Goal: Task Accomplishment & Management: Use online tool/utility

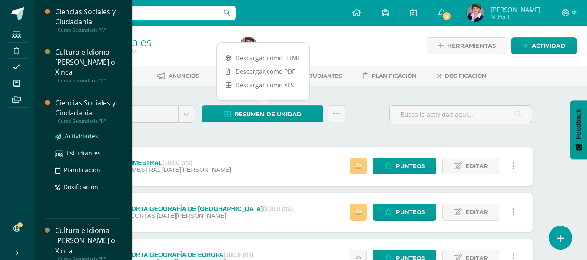
click at [85, 133] on span "Actividades" at bounding box center [81, 136] width 33 height 8
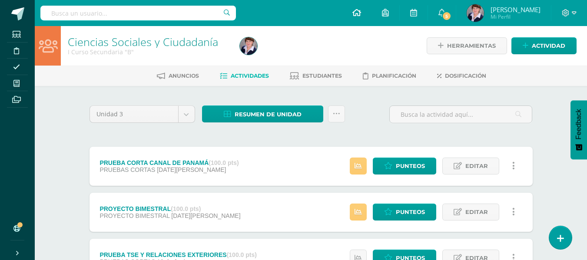
click at [360, 11] on icon at bounding box center [356, 13] width 9 height 8
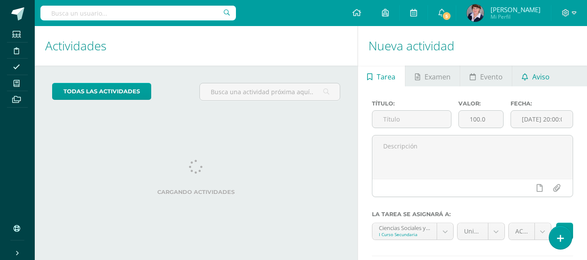
click at [542, 76] on span "Aviso" at bounding box center [540, 76] width 17 height 21
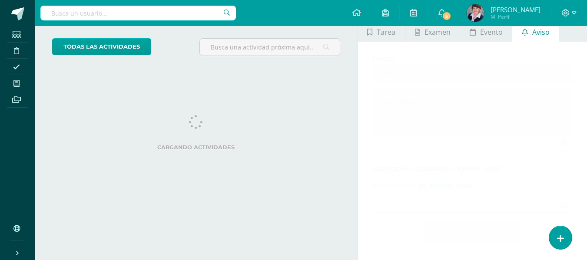
scroll to position [41, 0]
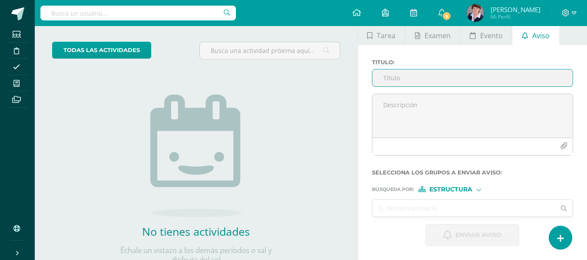
click at [407, 76] on input "Titulo :" at bounding box center [472, 77] width 200 height 17
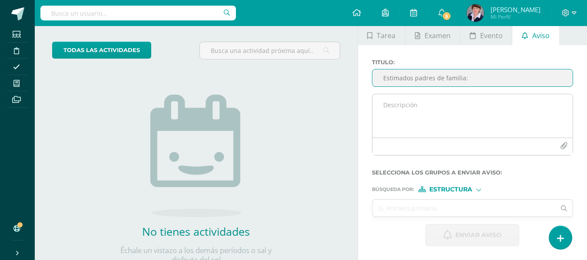
type input "Estimados padres de familia:"
click at [415, 109] on textarea at bounding box center [472, 115] width 200 height 43
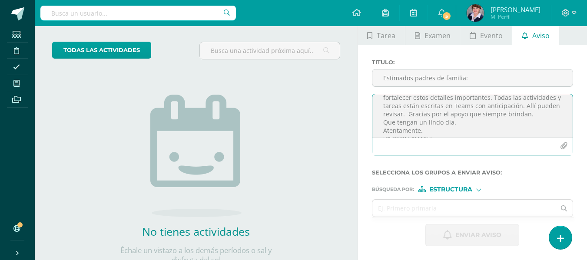
scroll to position [77, 0]
type textarea "Los saludo respetuosamente. Por este medio les informo que Saúl no entregó ayer…"
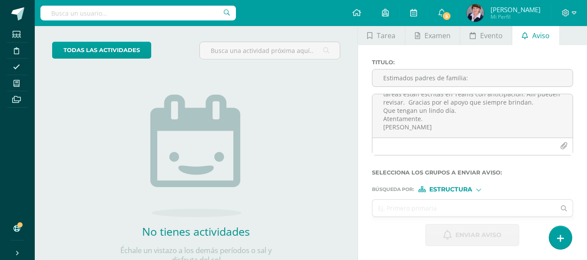
click at [479, 187] on div at bounding box center [478, 189] width 5 height 5
click at [456, 212] on span "Persona" at bounding box center [454, 212] width 31 height 5
click at [409, 208] on input "text" at bounding box center [463, 208] width 183 height 17
type input "Saul sala"
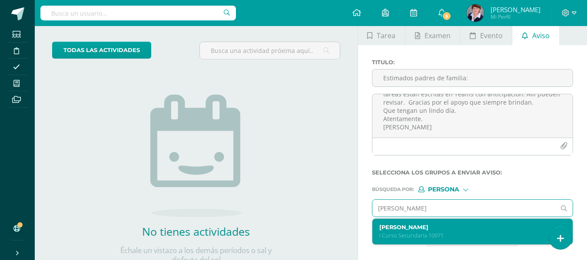
click at [417, 227] on label "Saúl Isaac Salazar Delgado" at bounding box center [468, 227] width 179 height 7
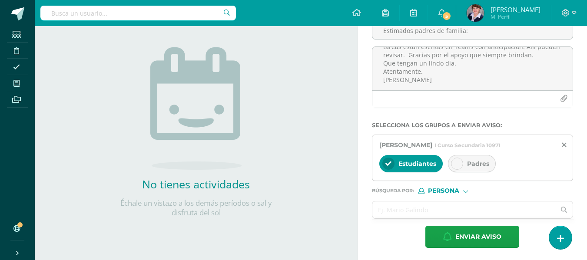
scroll to position [90, 0]
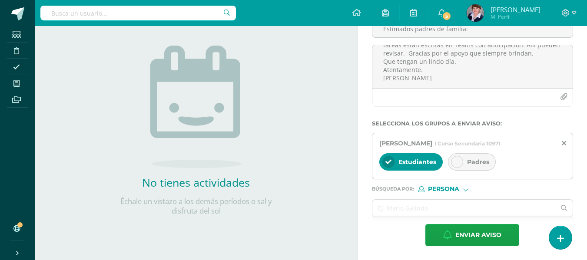
click at [463, 159] on div "Padres" at bounding box center [472, 161] width 48 height 17
click at [394, 160] on div at bounding box center [388, 162] width 12 height 12
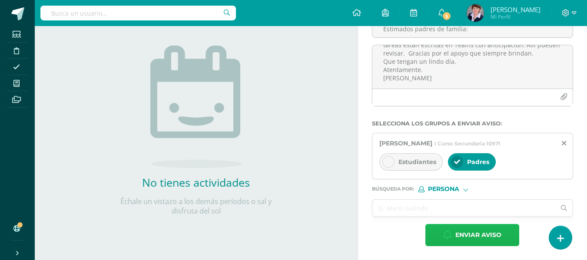
click at [476, 231] on span "Enviar aviso" at bounding box center [478, 235] width 46 height 21
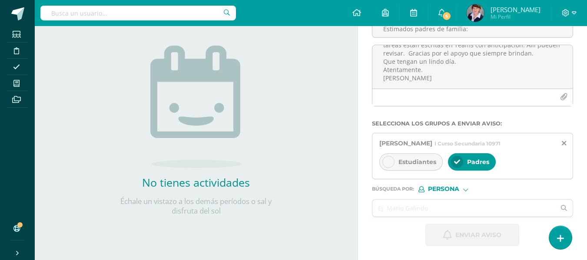
scroll to position [74, 0]
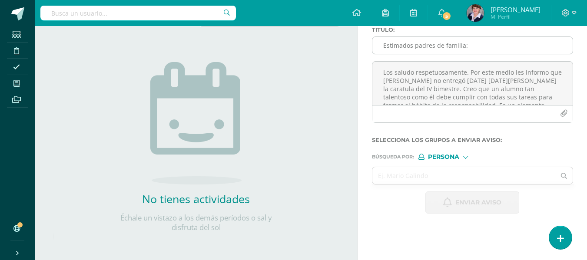
click at [430, 45] on input "Estimados padres de familia:" at bounding box center [472, 45] width 200 height 17
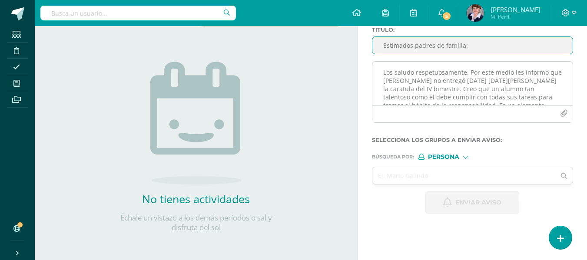
type input "Estimados padres de familia:"
click at [428, 72] on textarea "Los saludo respetuosamente. Por este medio les informo que Saúl no entregó ayer…" at bounding box center [472, 83] width 200 height 43
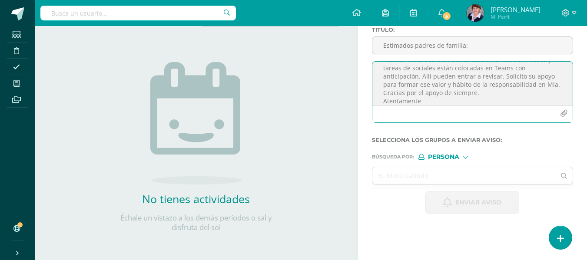
scroll to position [54, 0]
type textarea "Los saludo respetuosamente. Por este medio les informo que Mia no entregó ayer …"
click at [468, 155] on div "Persona" at bounding box center [450, 157] width 65 height 6
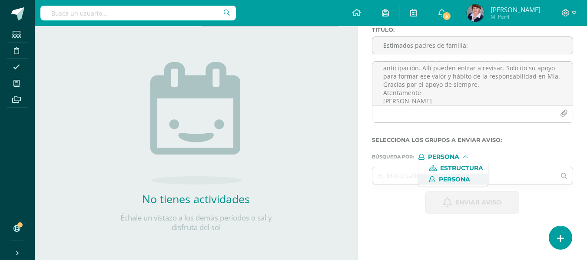
click at [451, 177] on span "Persona" at bounding box center [454, 179] width 31 height 5
click at [417, 179] on input "text" at bounding box center [463, 175] width 183 height 17
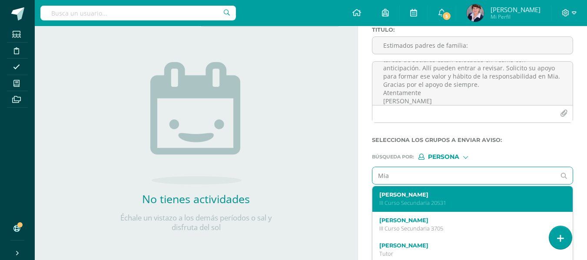
scroll to position [43, 0]
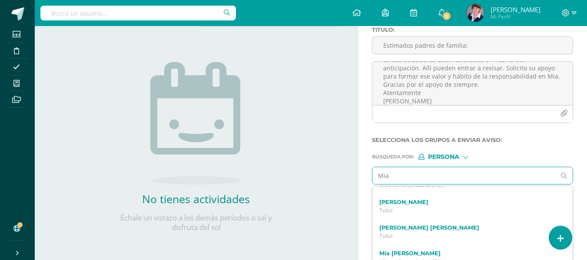
click at [415, 178] on input "Mia" at bounding box center [463, 175] width 183 height 17
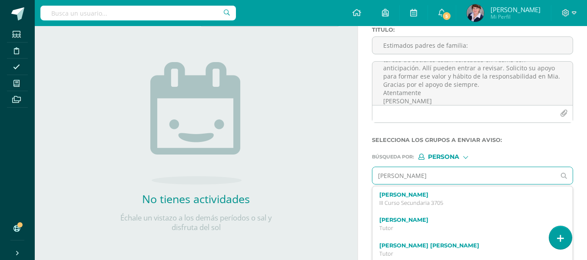
click at [416, 177] on input "Mia ri" at bounding box center [463, 175] width 183 height 17
type input "Mia rivera"
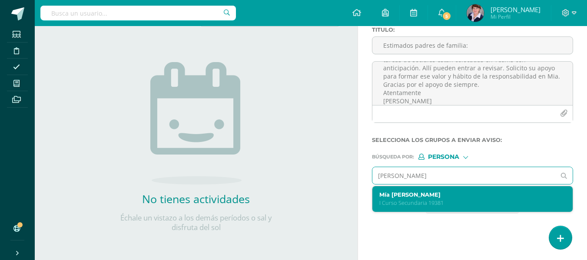
click at [420, 196] on label "Mía Alessandra Rivera García" at bounding box center [468, 195] width 179 height 7
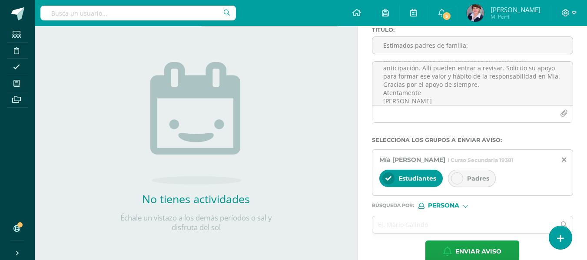
click at [458, 178] on icon at bounding box center [457, 178] width 6 height 6
click at [388, 176] on icon at bounding box center [388, 178] width 6 height 6
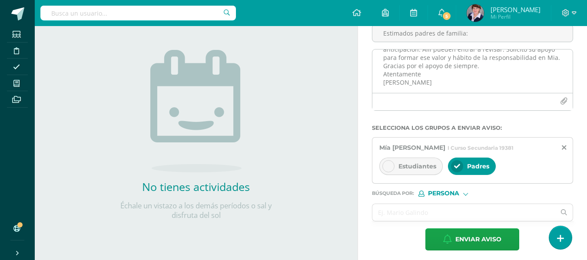
scroll to position [90, 0]
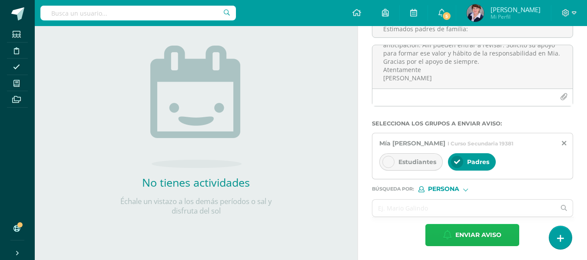
click at [479, 233] on span "Enviar aviso" at bounding box center [478, 235] width 46 height 21
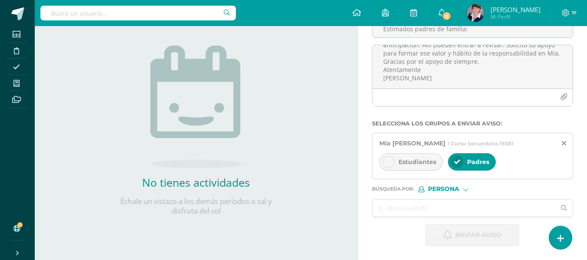
scroll to position [74, 0]
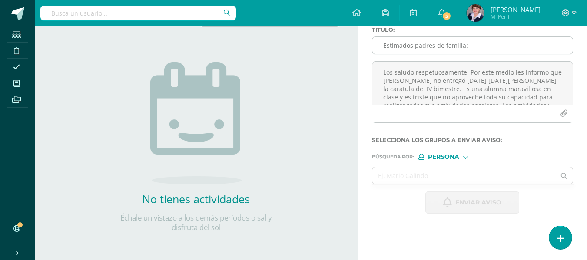
click at [409, 43] on input "Estimados padres de familia:" at bounding box center [472, 45] width 200 height 17
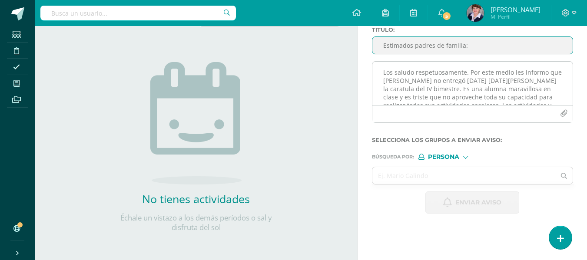
type input "Estimados padres de familia:"
click at [406, 69] on textarea "Los saludo respetuosamente. Por este medio les informo que Mia no entregó ayer …" at bounding box center [472, 83] width 200 height 43
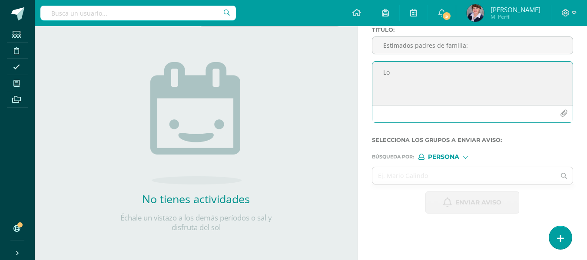
type textarea "L"
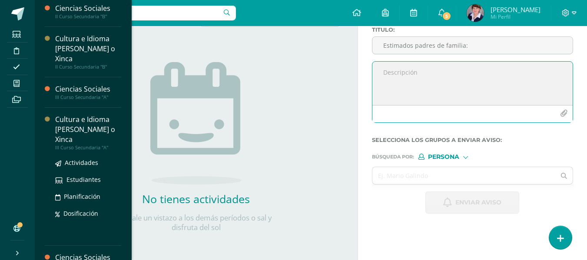
scroll to position [271, 0]
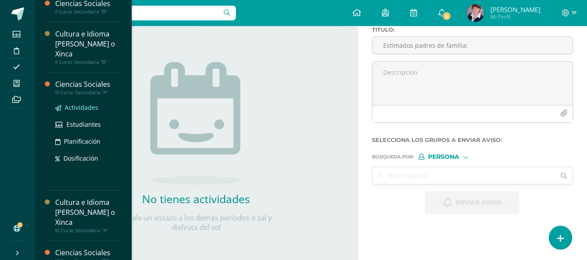
click at [86, 106] on span "Actividades" at bounding box center [81, 107] width 33 height 8
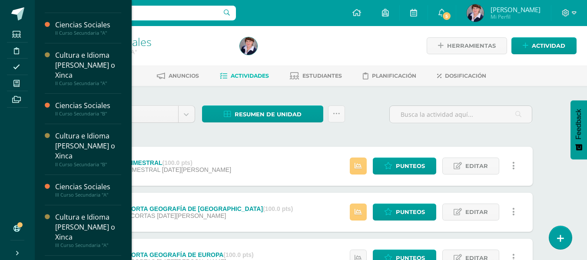
scroll to position [333, 0]
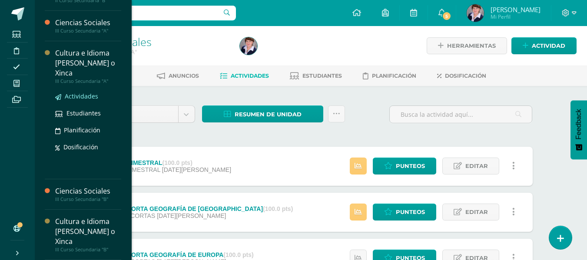
click at [89, 93] on span "Actividades" at bounding box center [81, 96] width 33 height 8
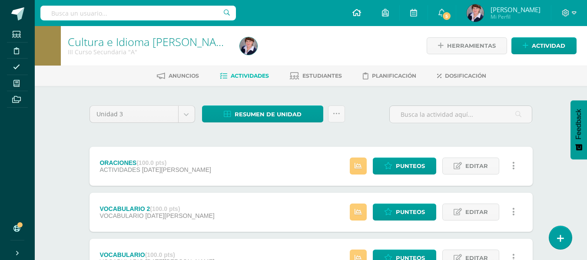
click at [360, 10] on icon at bounding box center [356, 13] width 9 height 8
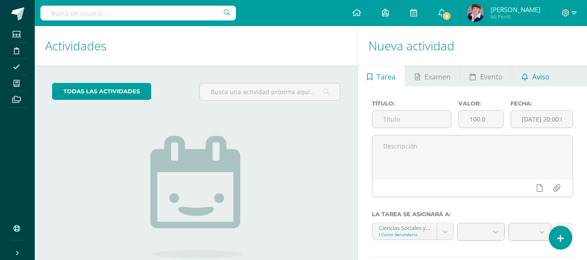
click at [537, 73] on span "Aviso" at bounding box center [540, 76] width 17 height 21
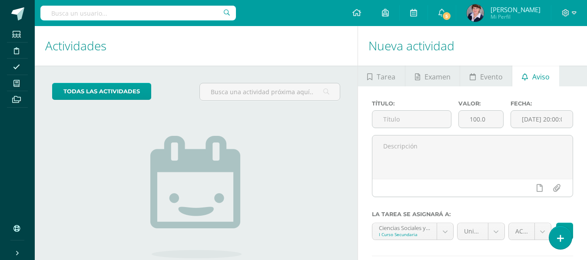
scroll to position [74, 0]
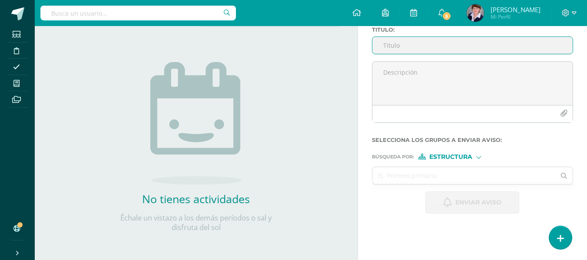
click at [410, 48] on input "Titulo :" at bounding box center [472, 45] width 200 height 17
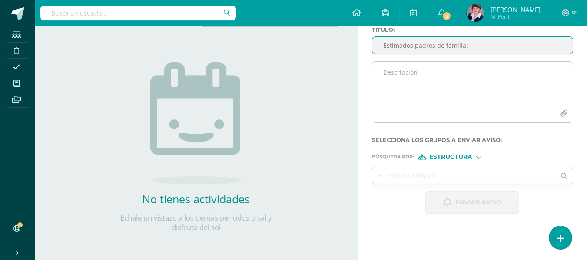
type input "Estimados padres de familia:"
click at [404, 74] on textarea at bounding box center [472, 83] width 200 height 43
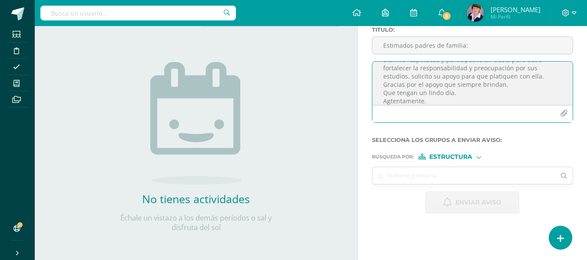
scroll to position [95, 0]
click at [390, 94] on textarea "Los saludo respetuosamente. Por este medio les informo que Nicolle no entregó l…" at bounding box center [472, 83] width 200 height 43
click at [401, 101] on textarea "Los saludo respetuosamente. Por este medio les informo que Nicolle no entregó l…" at bounding box center [472, 83] width 200 height 43
click at [402, 100] on textarea "Los saludo respetuosamente. Por este medio les informo que Nicolle no entregó l…" at bounding box center [472, 83] width 200 height 43
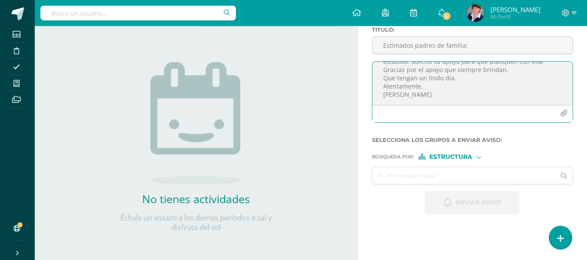
type textarea "Los saludo respetuosamente. Por este medio les informo que Nicolle no entregó l…"
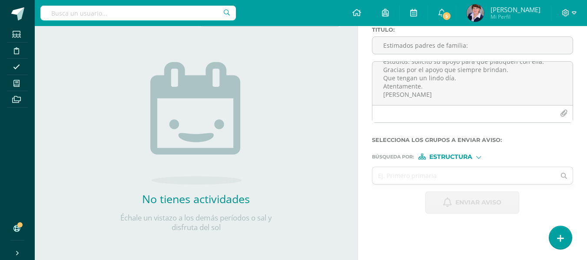
click at [480, 156] on div at bounding box center [478, 156] width 5 height 5
click at [451, 178] on span "Persona" at bounding box center [454, 179] width 31 height 5
click at [407, 177] on input "text" at bounding box center [463, 175] width 183 height 17
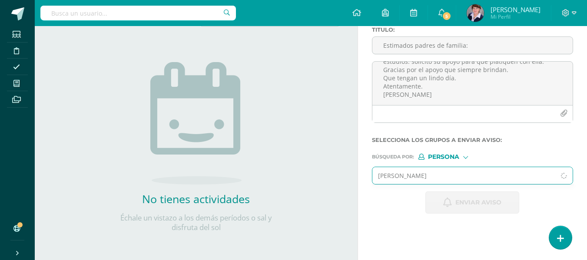
type input "Nicolle adrover"
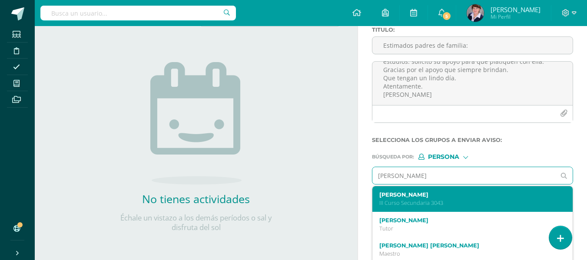
click at [426, 195] on label "Nicolle Adrover Barillas" at bounding box center [468, 195] width 179 height 7
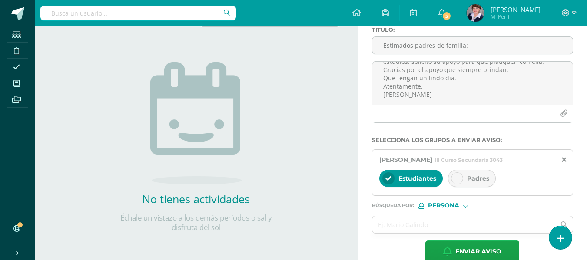
click at [474, 177] on span "Padres" at bounding box center [478, 179] width 22 height 8
click at [393, 177] on div at bounding box center [388, 178] width 12 height 12
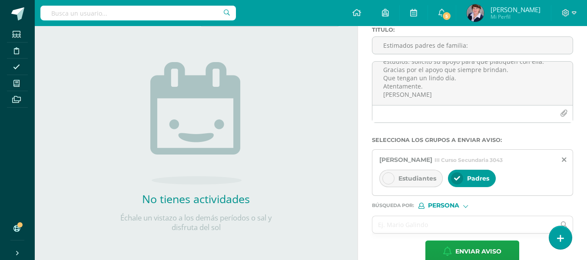
scroll to position [90, 0]
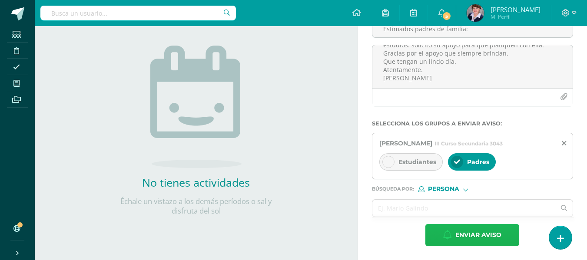
click at [483, 232] on span "Enviar aviso" at bounding box center [478, 235] width 46 height 21
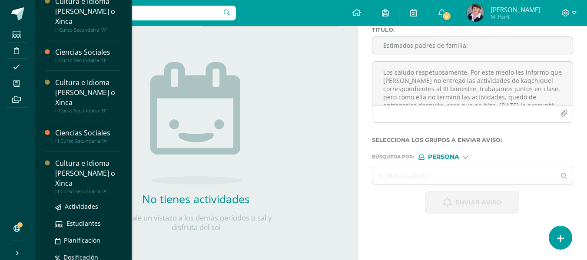
scroll to position [203, 0]
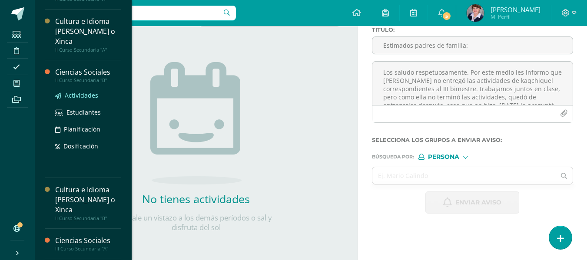
click at [86, 93] on span "Actividades" at bounding box center [81, 95] width 33 height 8
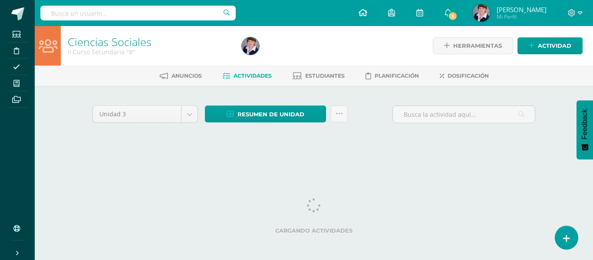
click at [366, 11] on icon at bounding box center [363, 13] width 9 height 8
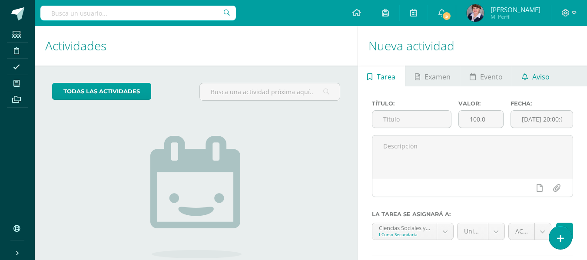
click at [542, 72] on span "Aviso" at bounding box center [540, 76] width 17 height 21
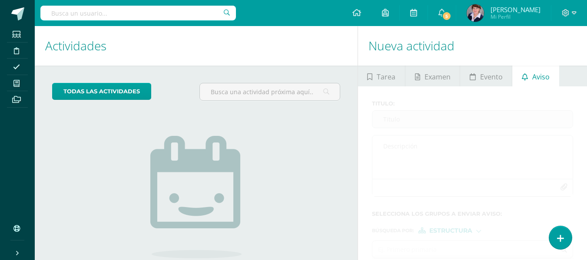
scroll to position [74, 0]
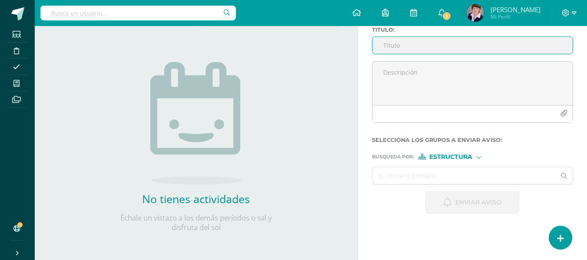
click at [408, 46] on input "Titulo :" at bounding box center [472, 45] width 200 height 17
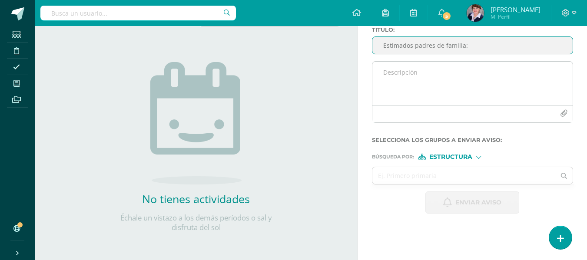
type input "Estimados padres de familia:"
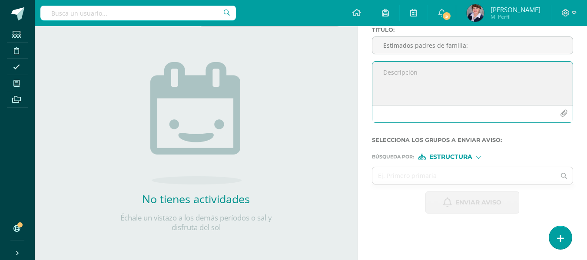
click at [411, 74] on textarea at bounding box center [472, 83] width 200 height 43
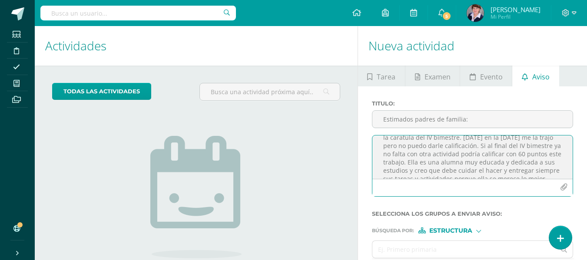
scroll to position [69, 0]
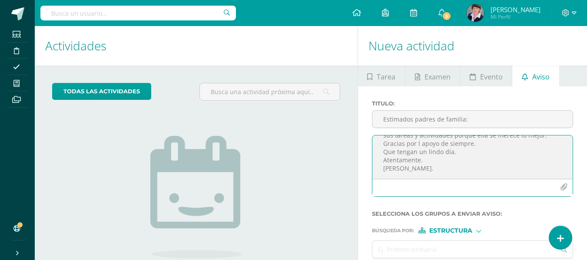
type textarea "Los saludo respetuosamente. Por este medio informo que Jimena no entregó ayer l…"
click at [478, 230] on div at bounding box center [478, 230] width 5 height 5
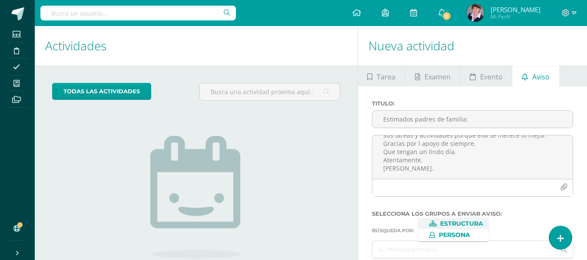
scroll to position [74, 0]
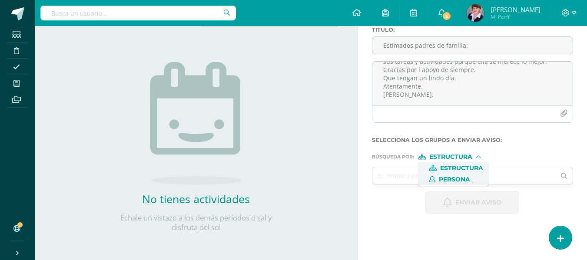
click at [456, 178] on span "Persona" at bounding box center [454, 179] width 31 height 5
click at [401, 178] on input "text" at bounding box center [463, 175] width 183 height 17
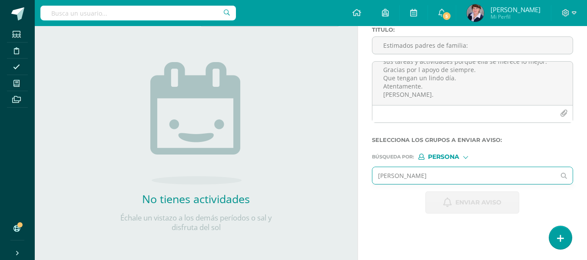
type input "Jimena Bedolla"
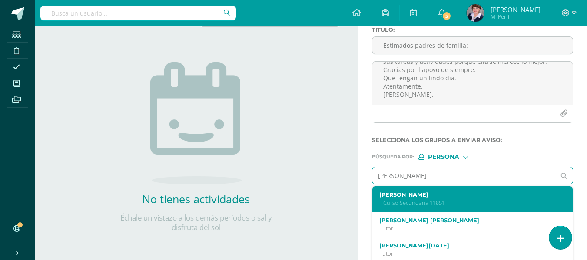
click at [444, 194] on label "Jimena Marisabel Bedoya López" at bounding box center [468, 195] width 179 height 7
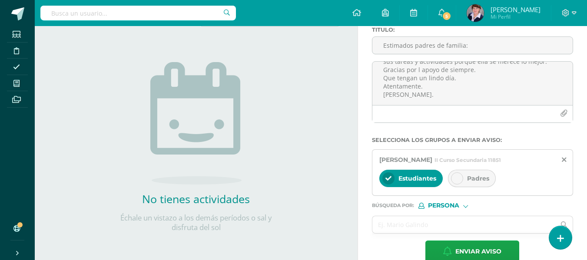
click at [463, 179] on div "Padres" at bounding box center [472, 178] width 48 height 17
click at [389, 177] on icon at bounding box center [388, 178] width 6 height 6
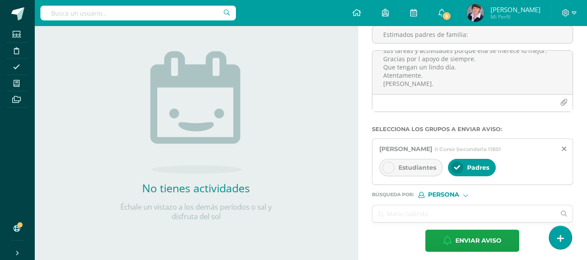
scroll to position [90, 0]
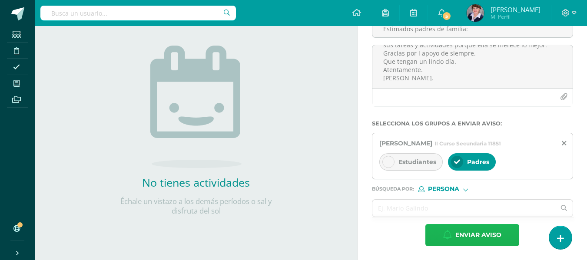
click at [483, 233] on span "Enviar aviso" at bounding box center [478, 235] width 46 height 21
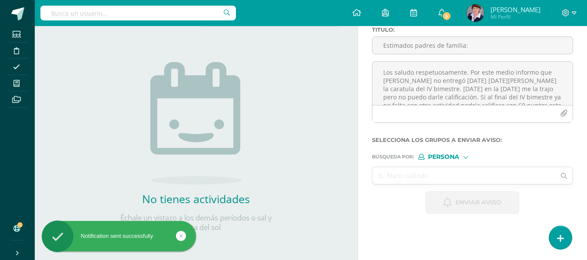
scroll to position [74, 0]
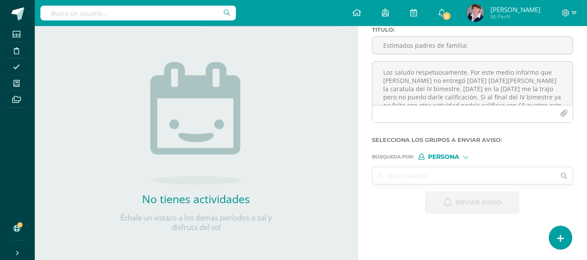
click at [483, 233] on div "Nueva actividad Tarea Examen Evento Aviso Título: Valor: 100.0 Fecha: 2025-08-1…" at bounding box center [473, 106] width 233 height 308
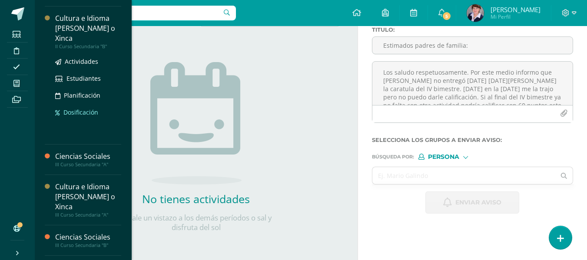
scroll to position [333, 0]
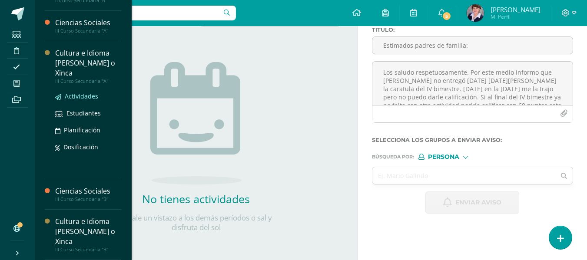
click at [84, 95] on span "Actividades" at bounding box center [81, 96] width 33 height 8
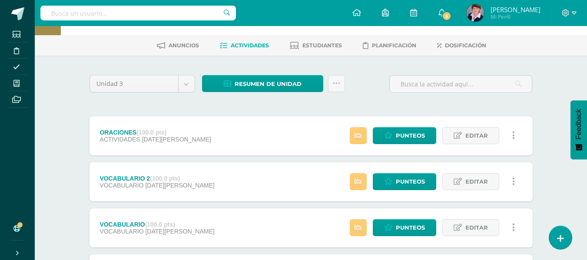
scroll to position [87, 0]
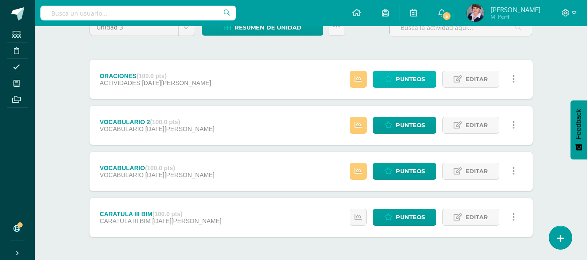
click at [412, 74] on span "Punteos" at bounding box center [410, 79] width 29 height 16
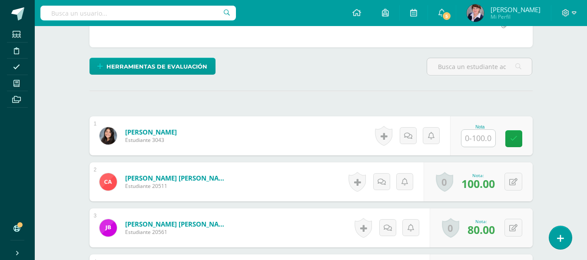
scroll to position [179, 0]
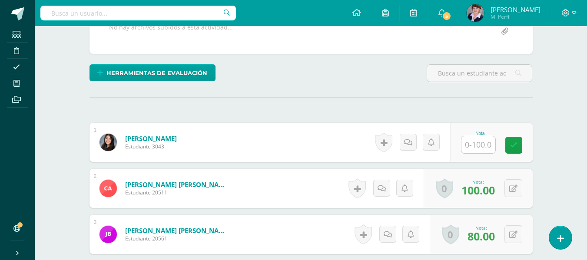
click at [486, 144] on input "text" at bounding box center [478, 144] width 34 height 17
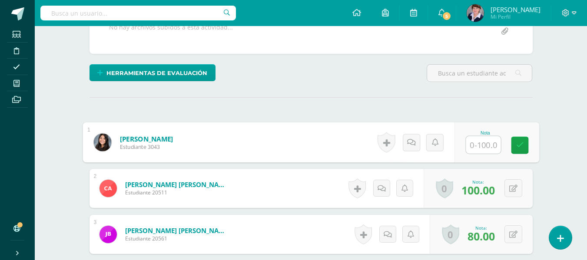
type input "0"
click at [521, 142] on icon at bounding box center [520, 145] width 8 height 7
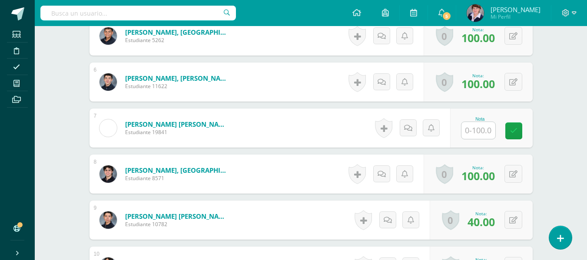
scroll to position [483, 0]
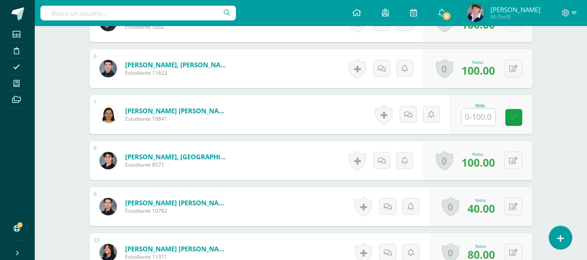
click at [484, 118] on input "text" at bounding box center [478, 117] width 34 height 17
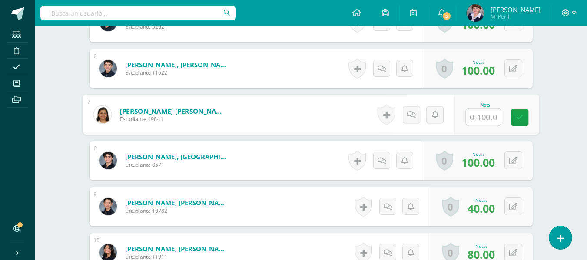
type input "0"
click at [522, 112] on link at bounding box center [519, 117] width 17 height 17
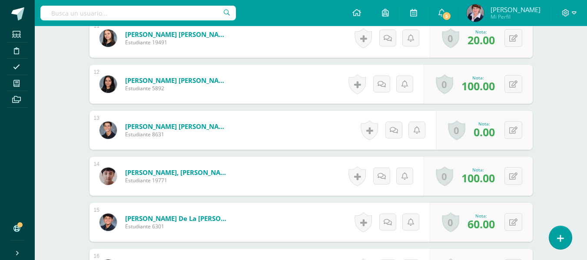
scroll to position [961, 0]
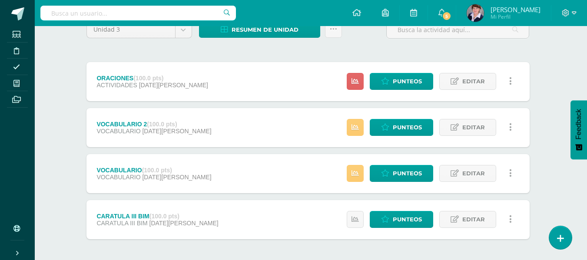
scroll to position [87, 3]
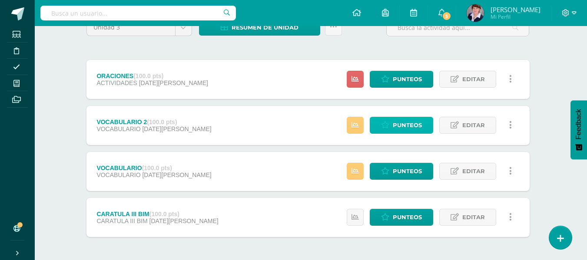
click at [415, 126] on span "Punteos" at bounding box center [407, 125] width 29 height 16
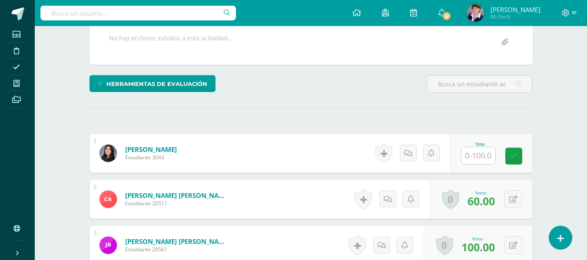
scroll to position [220, 0]
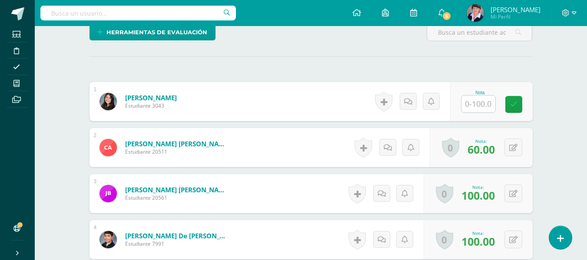
click at [485, 103] on input "text" at bounding box center [478, 104] width 34 height 17
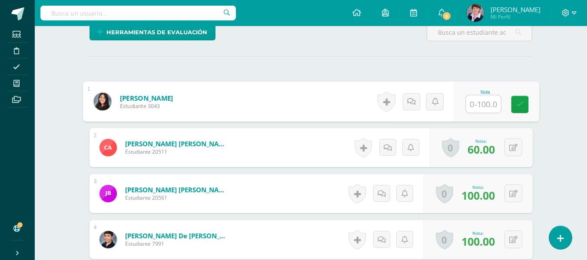
scroll to position [220, 0]
type input "50"
click at [523, 101] on icon at bounding box center [520, 103] width 8 height 7
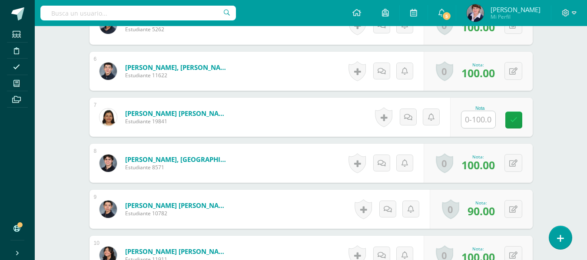
scroll to position [481, 0]
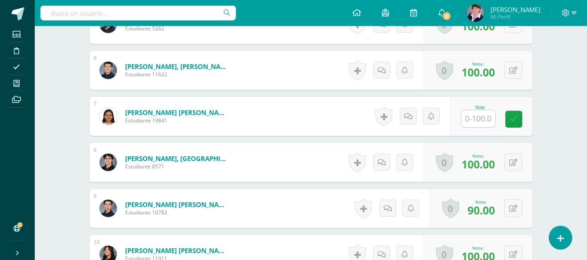
click at [483, 116] on input "text" at bounding box center [478, 118] width 34 height 17
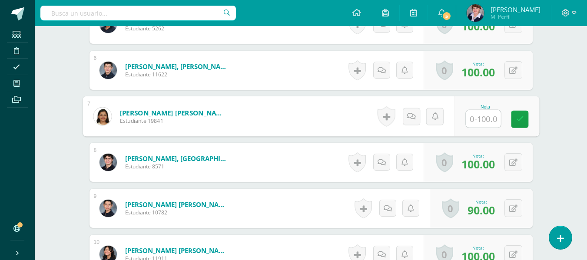
type input "0"
click at [519, 114] on link at bounding box center [519, 119] width 17 height 17
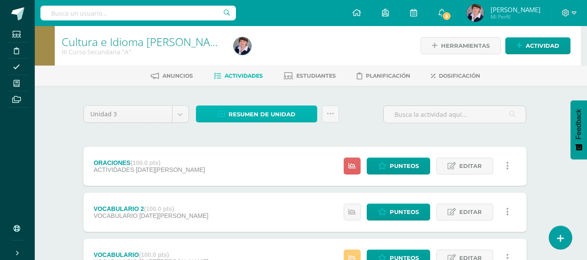
click at [284, 111] on span "Resumen de unidad" at bounding box center [261, 114] width 67 height 16
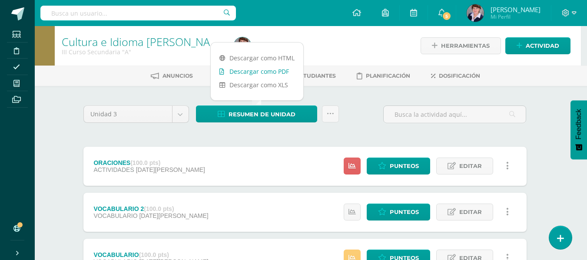
click at [268, 70] on link "Descargar como PDF" at bounding box center [257, 71] width 93 height 13
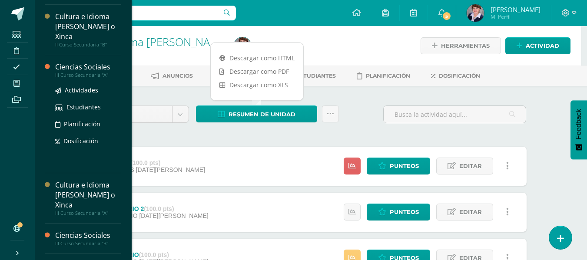
scroll to position [333, 0]
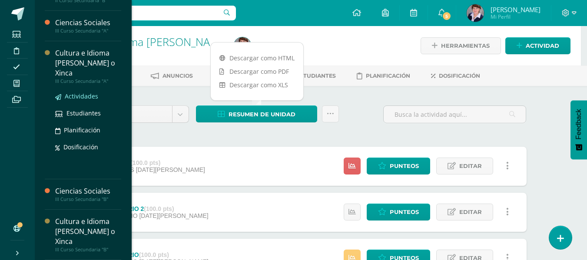
click at [86, 96] on span "Actividades" at bounding box center [81, 96] width 33 height 8
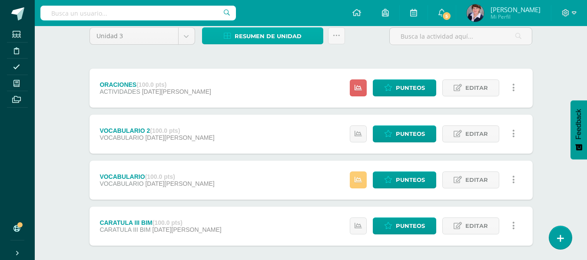
scroll to position [87, 0]
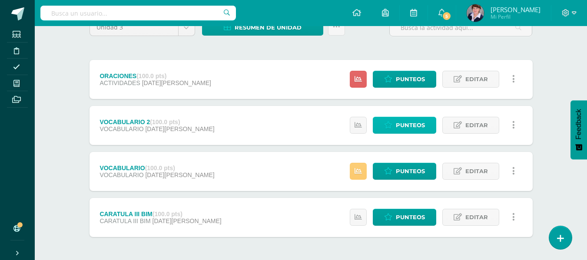
click at [410, 123] on span "Punteos" at bounding box center [410, 125] width 29 height 16
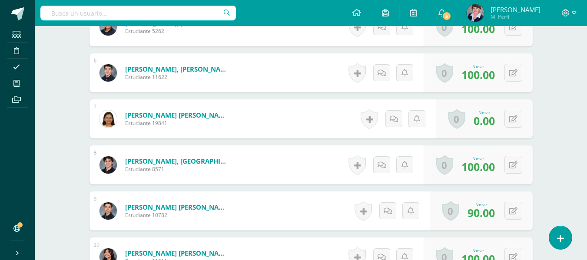
scroll to position [480, 0]
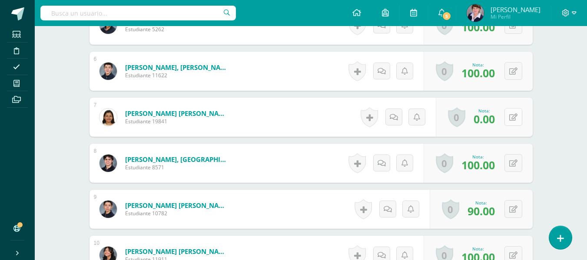
click at [515, 116] on icon at bounding box center [513, 117] width 8 height 7
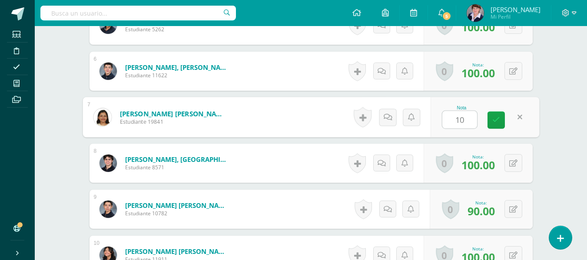
type input "100"
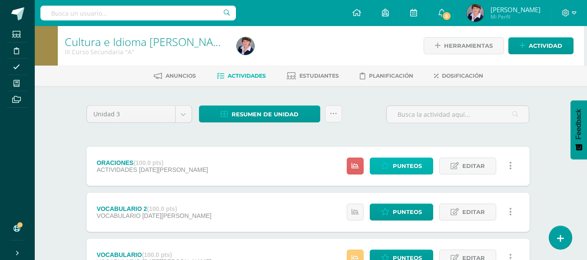
click at [415, 164] on span "Punteos" at bounding box center [407, 166] width 29 height 16
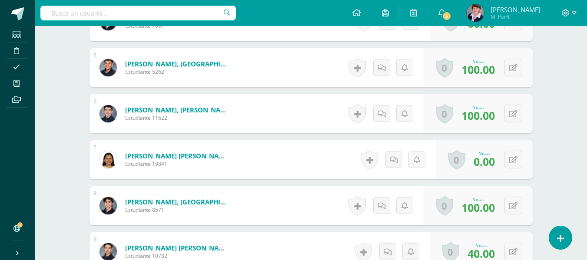
scroll to position [481, 0]
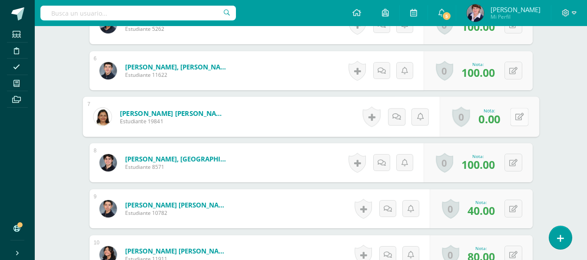
click at [516, 118] on icon at bounding box center [519, 116] width 9 height 7
type input "40"
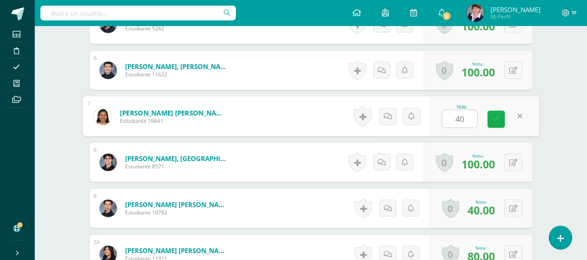
click at [496, 120] on icon at bounding box center [496, 119] width 8 height 7
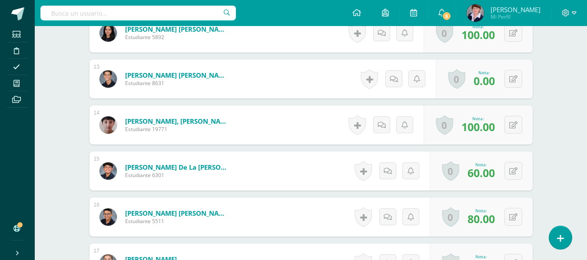
scroll to position [785, 0]
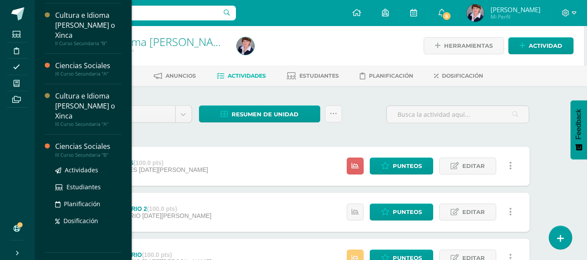
scroll to position [333, 0]
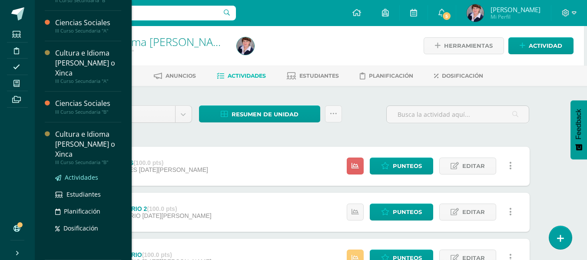
click at [84, 175] on span "Actividades" at bounding box center [81, 177] width 33 height 8
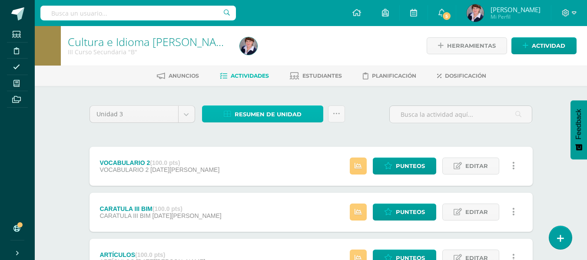
click at [257, 109] on span "Resumen de unidad" at bounding box center [268, 114] width 67 height 16
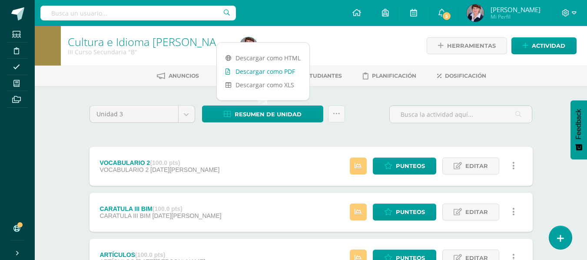
click at [270, 69] on link "Descargar como PDF" at bounding box center [263, 71] width 93 height 13
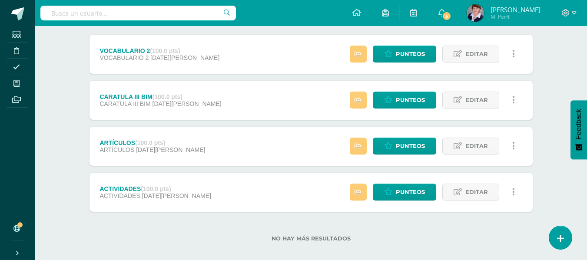
scroll to position [122, 0]
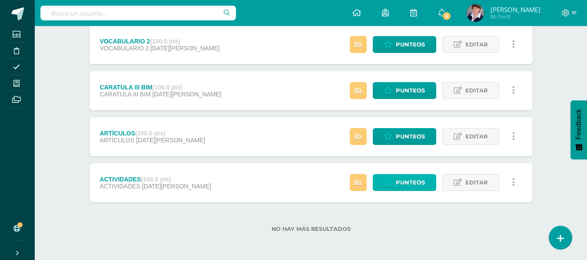
click at [413, 181] on span "Punteos" at bounding box center [410, 183] width 29 height 16
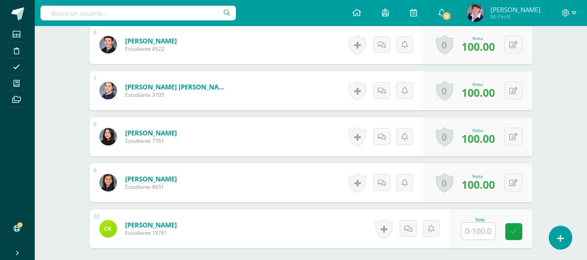
scroll to position [592, 0]
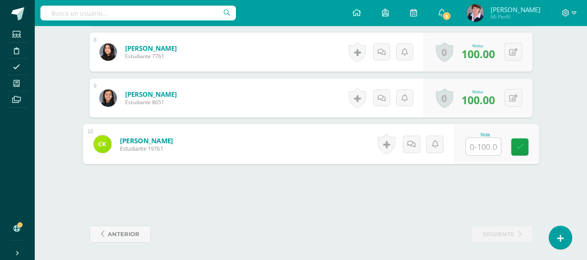
click at [487, 145] on input "text" at bounding box center [483, 146] width 35 height 17
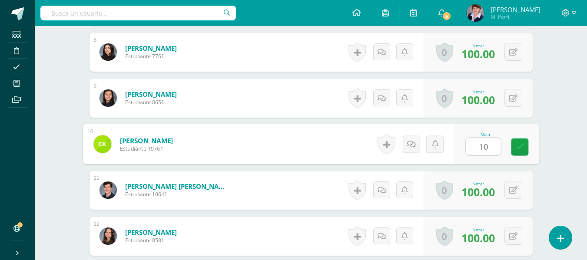
type input "100"
drag, startPoint x: 522, startPoint y: 143, endPoint x: 517, endPoint y: 141, distance: 5.5
click at [522, 143] on icon at bounding box center [520, 146] width 8 height 7
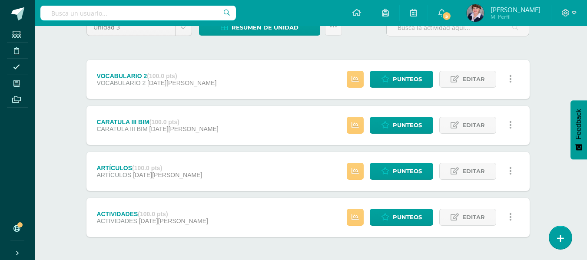
scroll to position [122, 3]
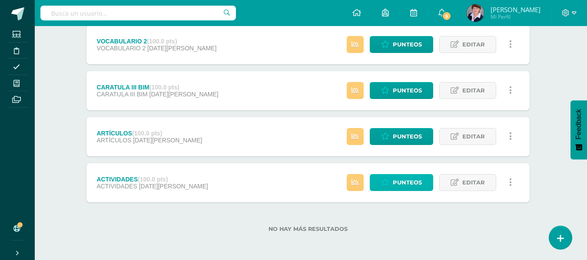
click at [418, 182] on span "Punteos" at bounding box center [407, 183] width 29 height 16
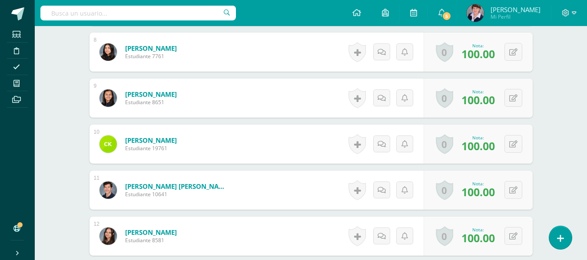
scroll to position [592, 0]
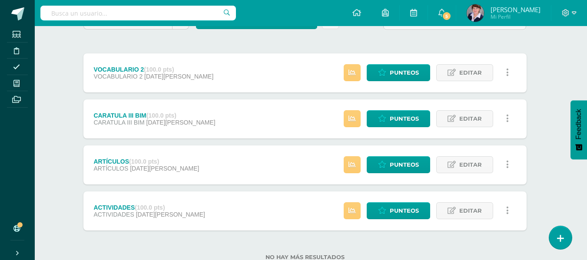
scroll to position [78, 6]
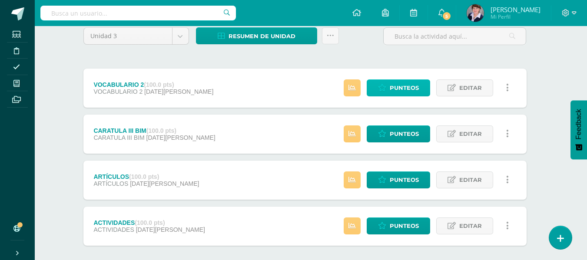
click at [412, 86] on span "Punteos" at bounding box center [404, 88] width 29 height 16
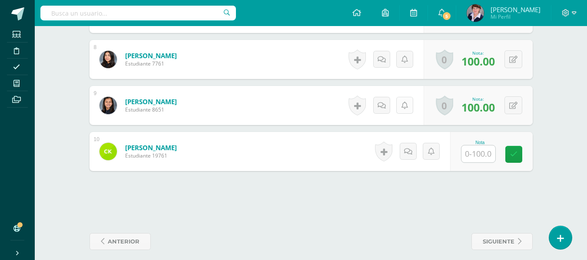
scroll to position [585, 0]
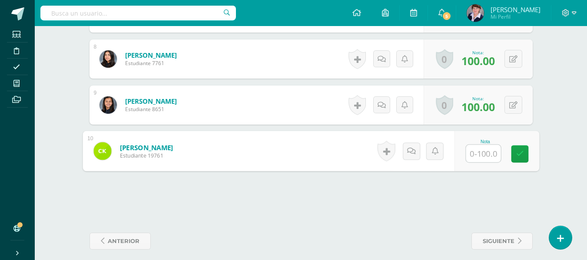
click at [476, 154] on input "text" at bounding box center [483, 153] width 35 height 17
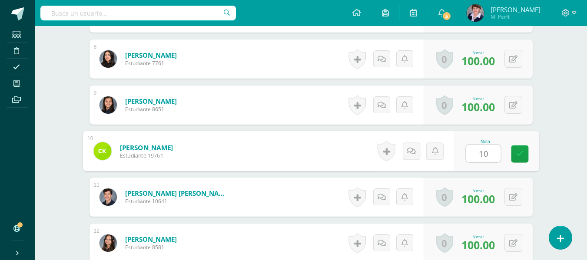
type input "100"
click at [520, 150] on icon at bounding box center [520, 153] width 8 height 7
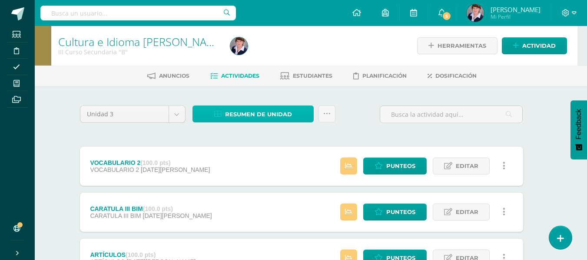
click at [286, 113] on span "Resumen de unidad" at bounding box center [258, 114] width 67 height 16
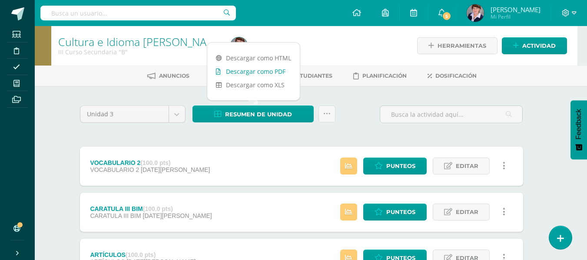
click at [264, 65] on link "Descargar como PDF" at bounding box center [253, 71] width 93 height 13
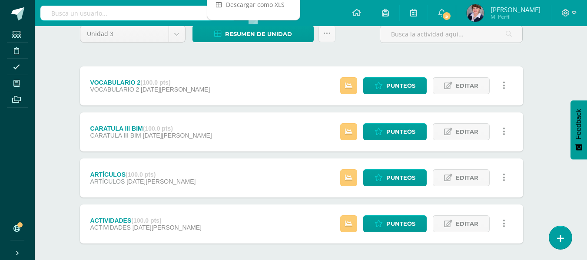
scroll to position [87, 10]
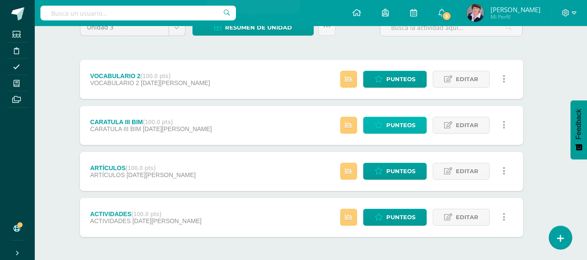
click at [403, 126] on span "Punteos" at bounding box center [400, 125] width 29 height 16
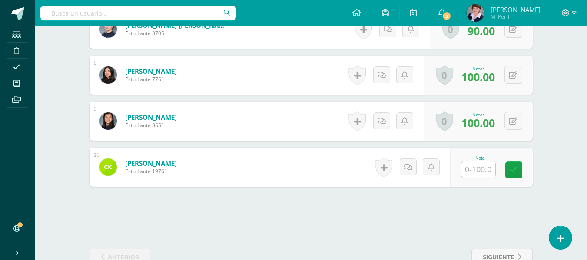
scroll to position [592, 0]
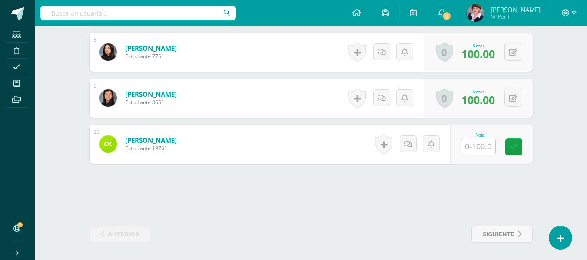
click at [485, 149] on input "text" at bounding box center [478, 146] width 34 height 17
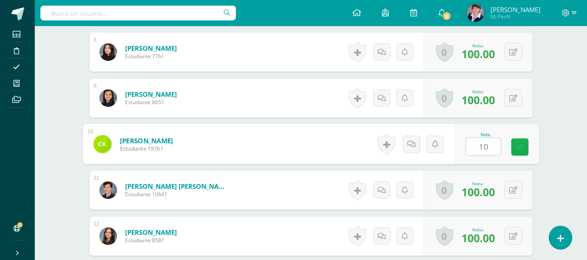
type input "100"
click at [519, 141] on link at bounding box center [519, 147] width 17 height 17
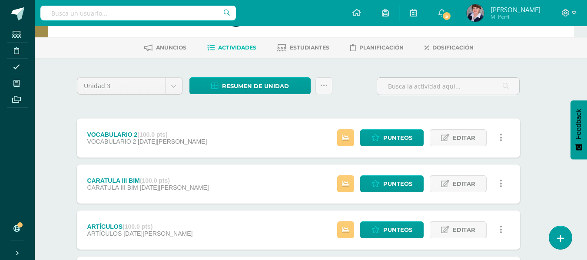
scroll to position [122, 13]
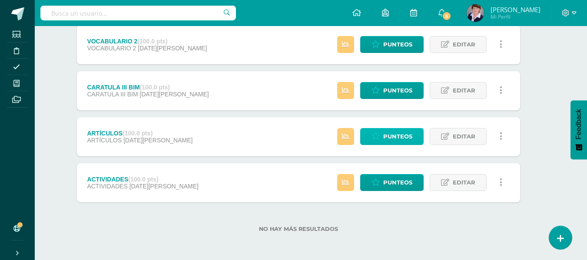
click at [393, 133] on span "Punteos" at bounding box center [397, 137] width 29 height 16
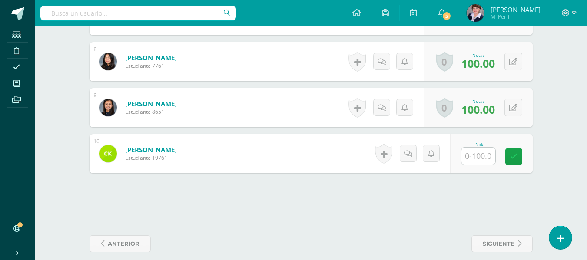
scroll to position [592, 0]
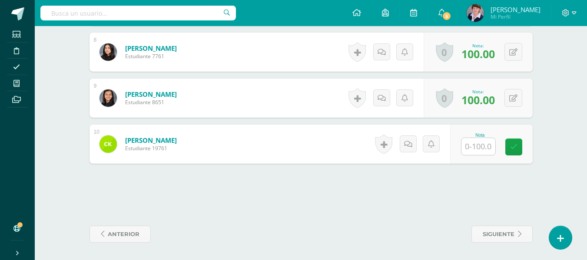
click at [476, 147] on input "text" at bounding box center [478, 146] width 34 height 17
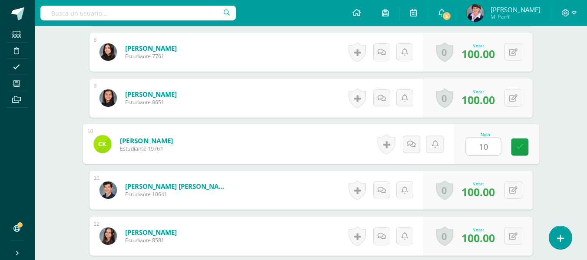
type input "100"
click at [522, 143] on icon at bounding box center [520, 146] width 8 height 7
